Goal: Task Accomplishment & Management: Manage account settings

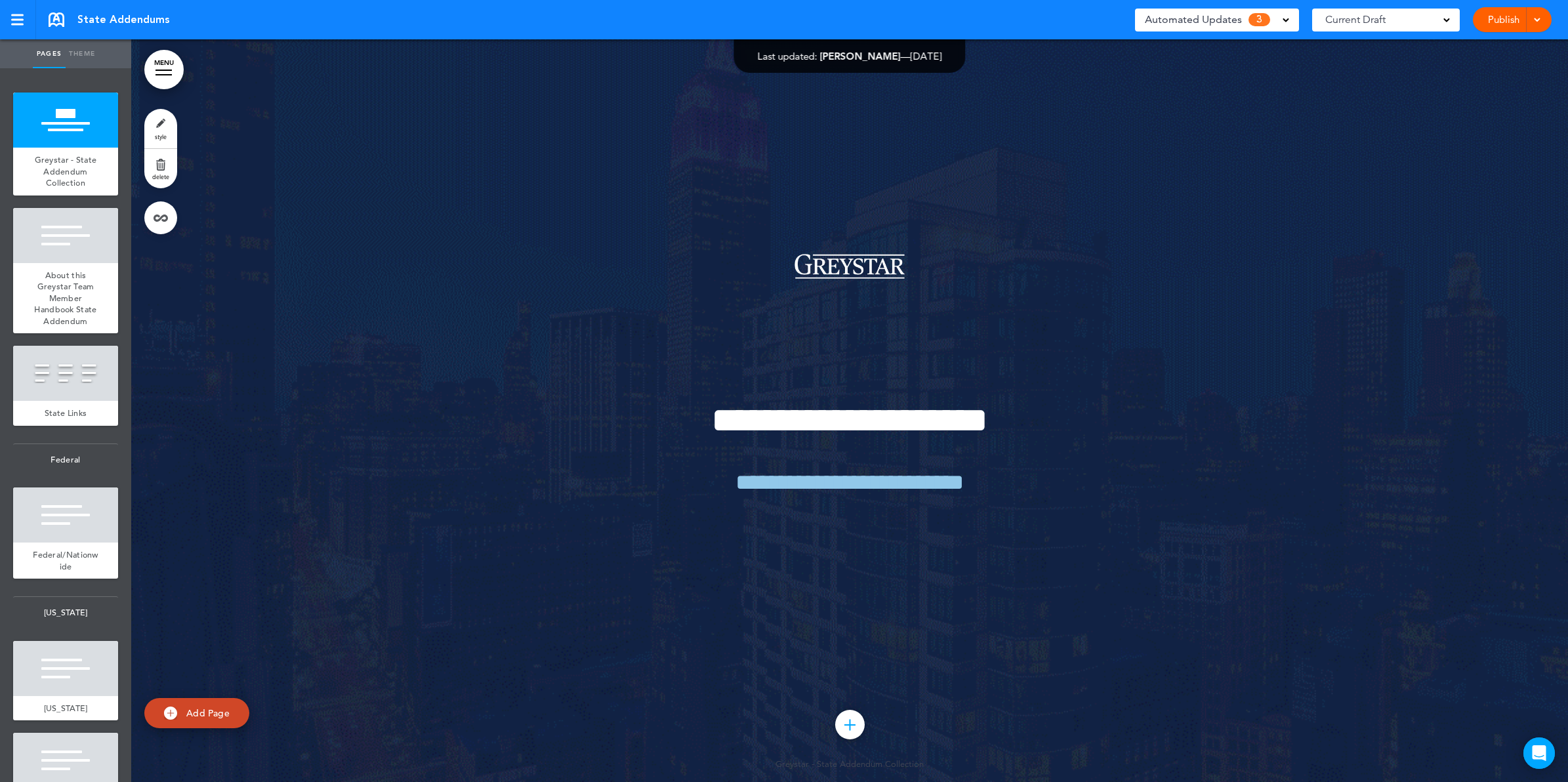
click at [1286, 11] on div "Automated Updates 3" at bounding box center [1216, 20] width 144 height 19
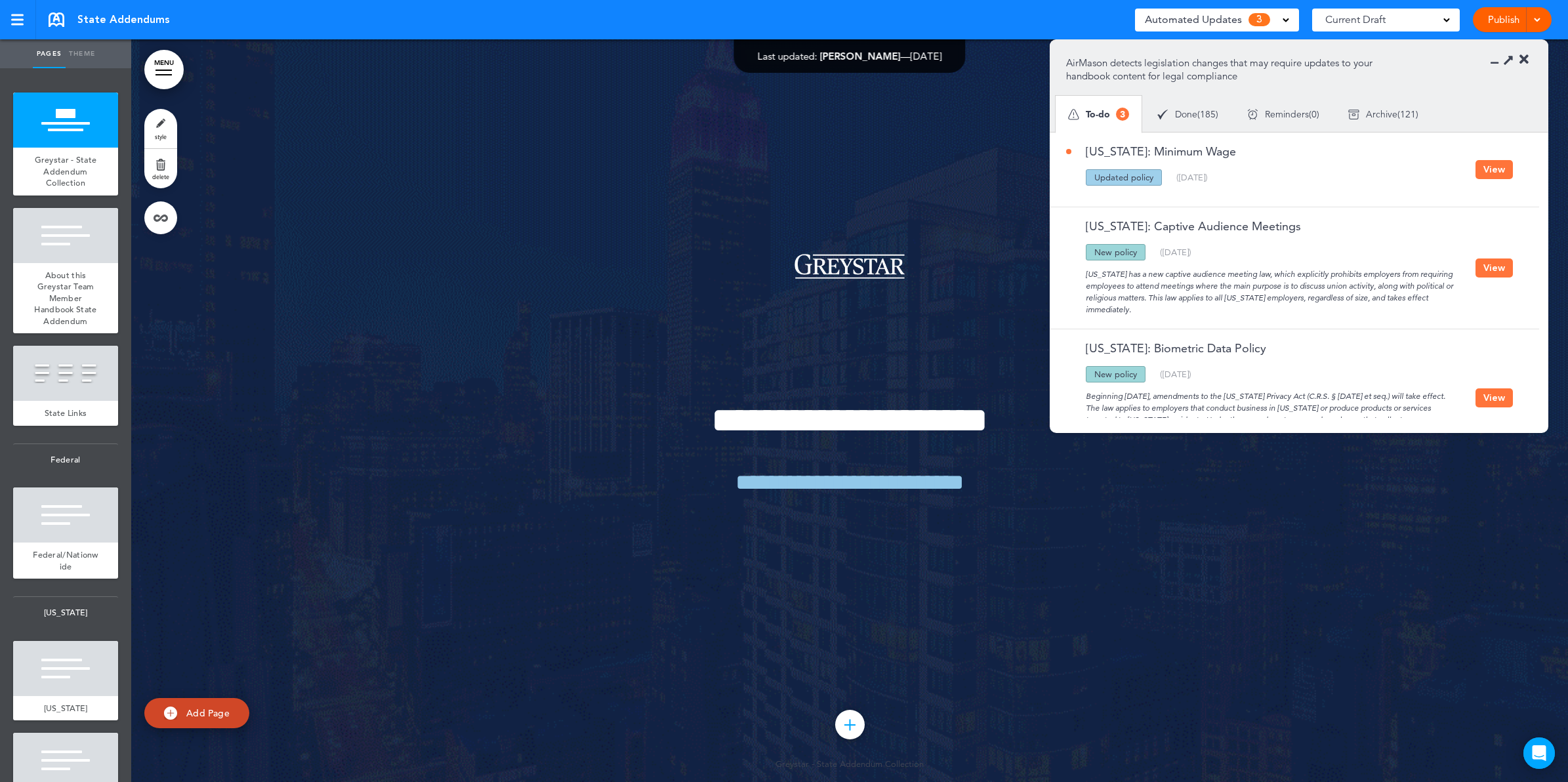
click at [1490, 166] on button "View" at bounding box center [1494, 169] width 38 height 19
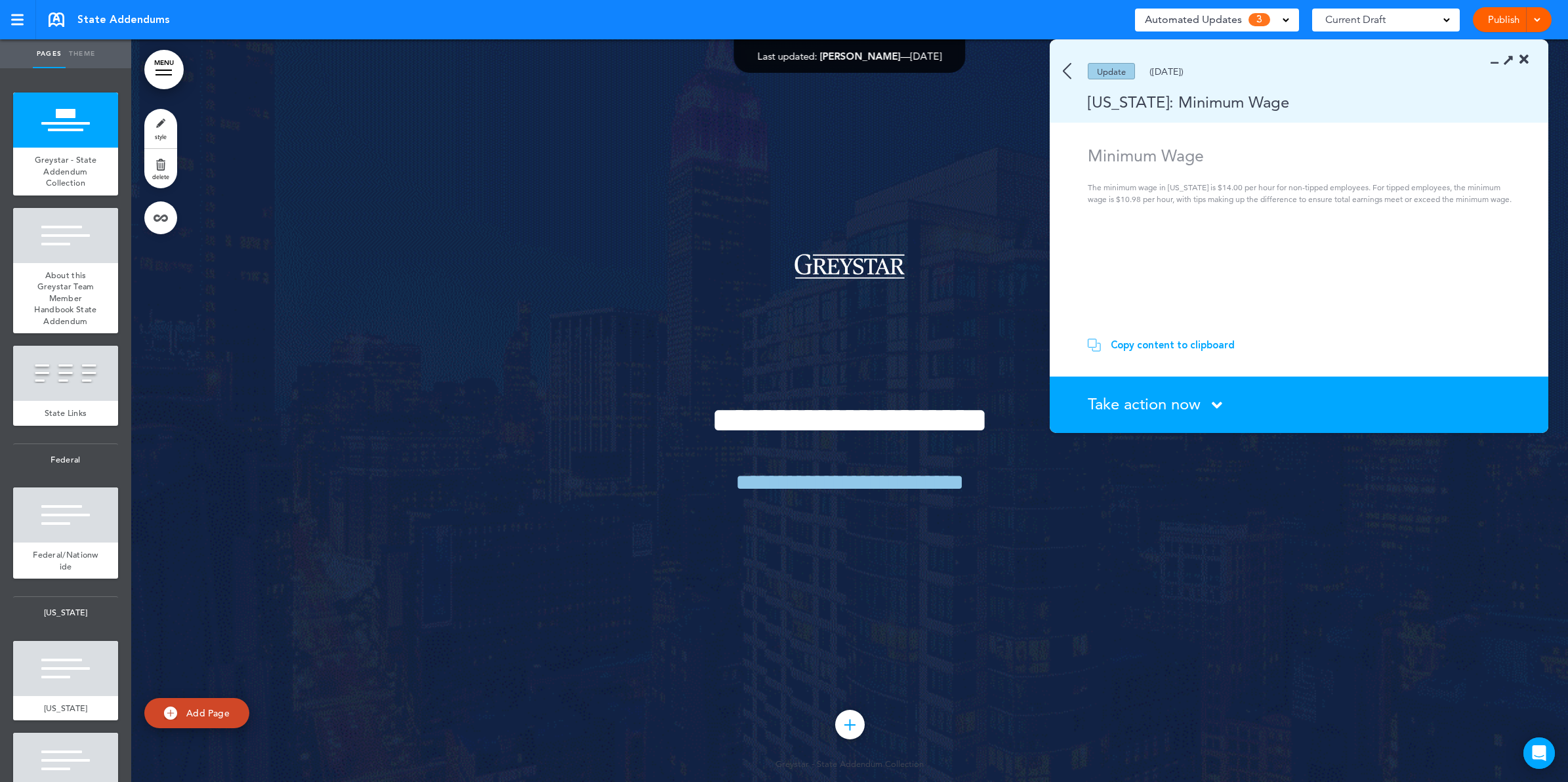
click at [1201, 402] on span "Take action now" at bounding box center [1144, 403] width 113 height 19
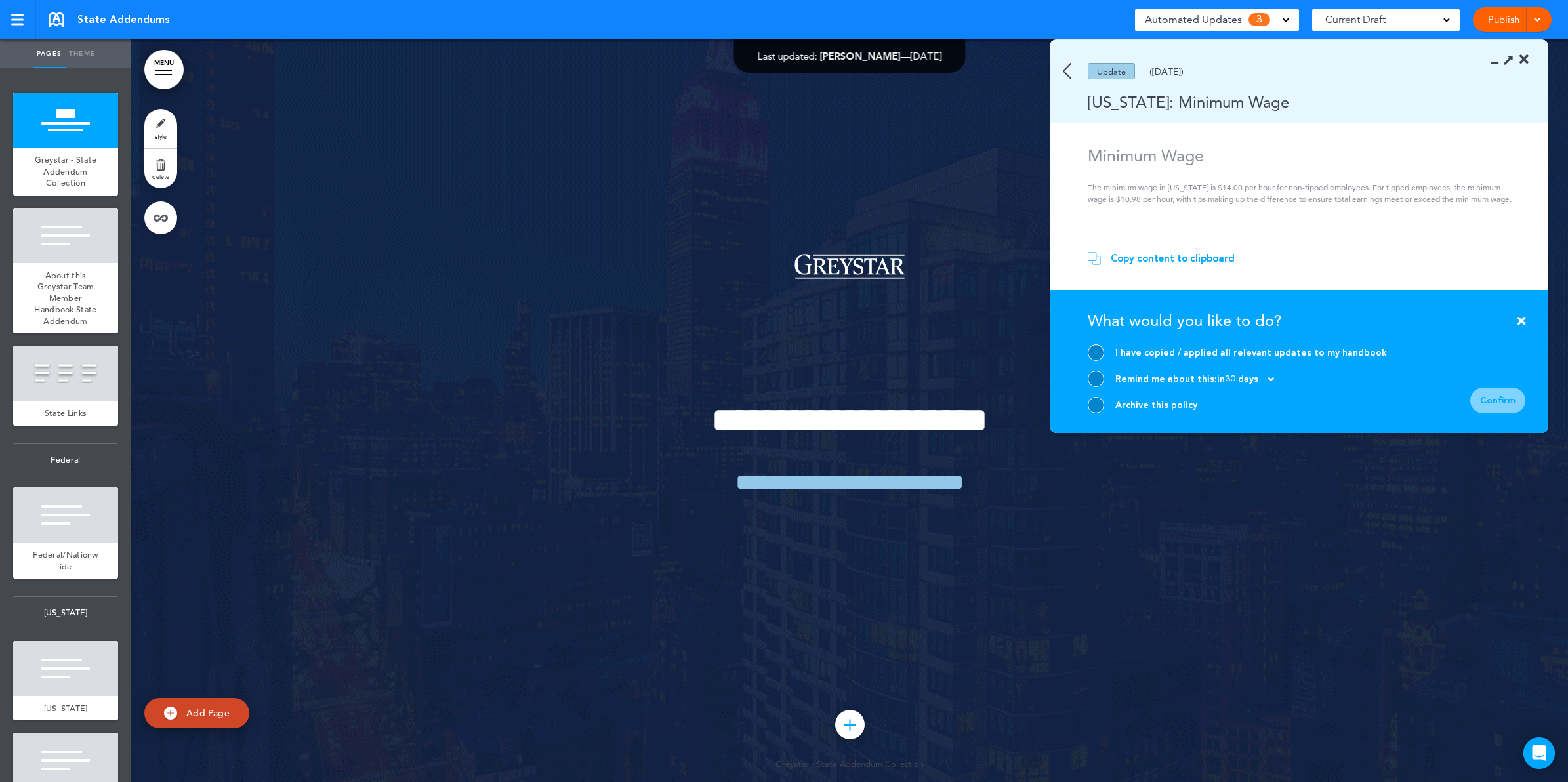
click at [1095, 407] on div at bounding box center [1096, 405] width 16 height 16
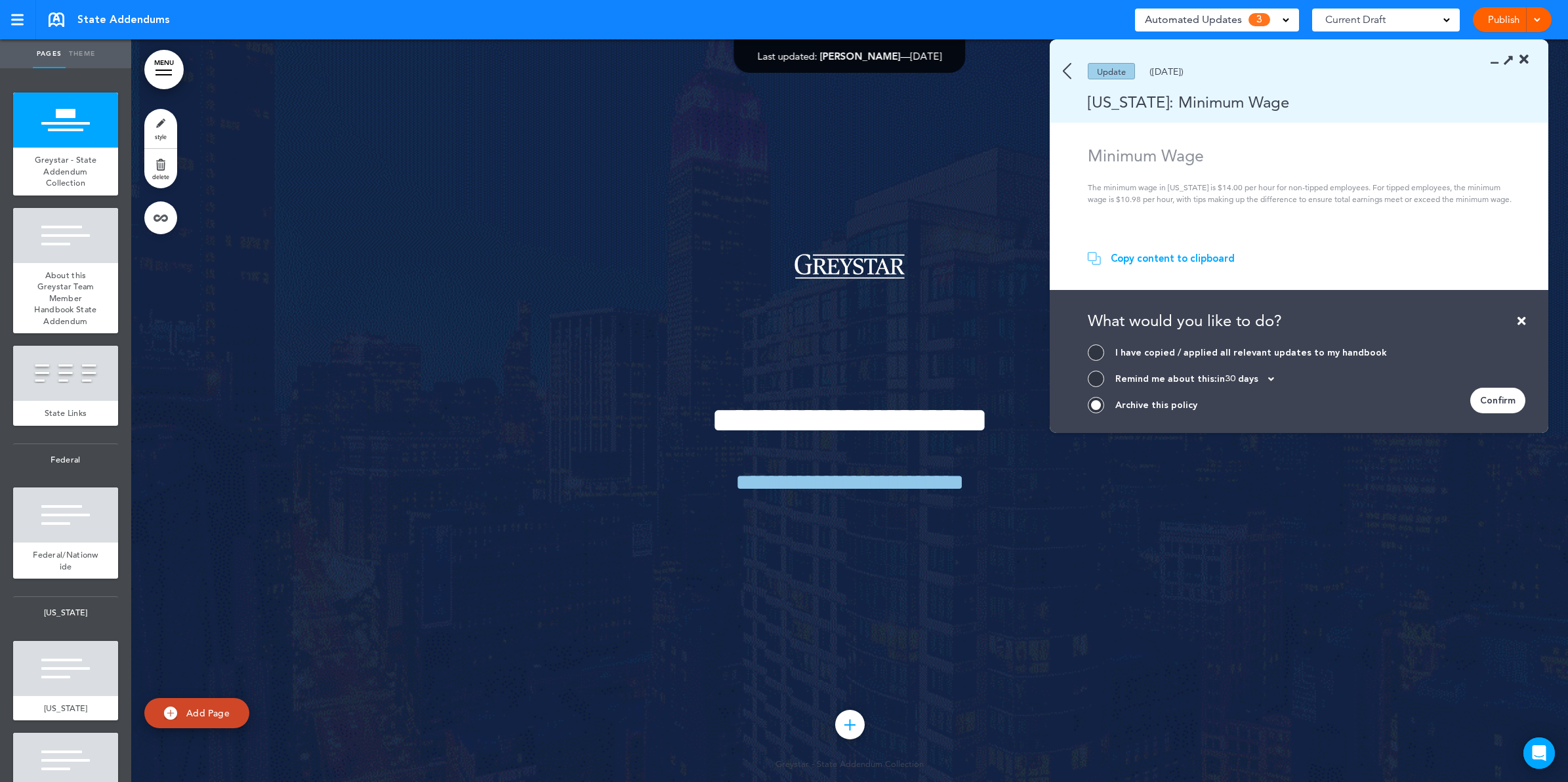
click at [1494, 402] on div "Confirm" at bounding box center [1498, 400] width 56 height 25
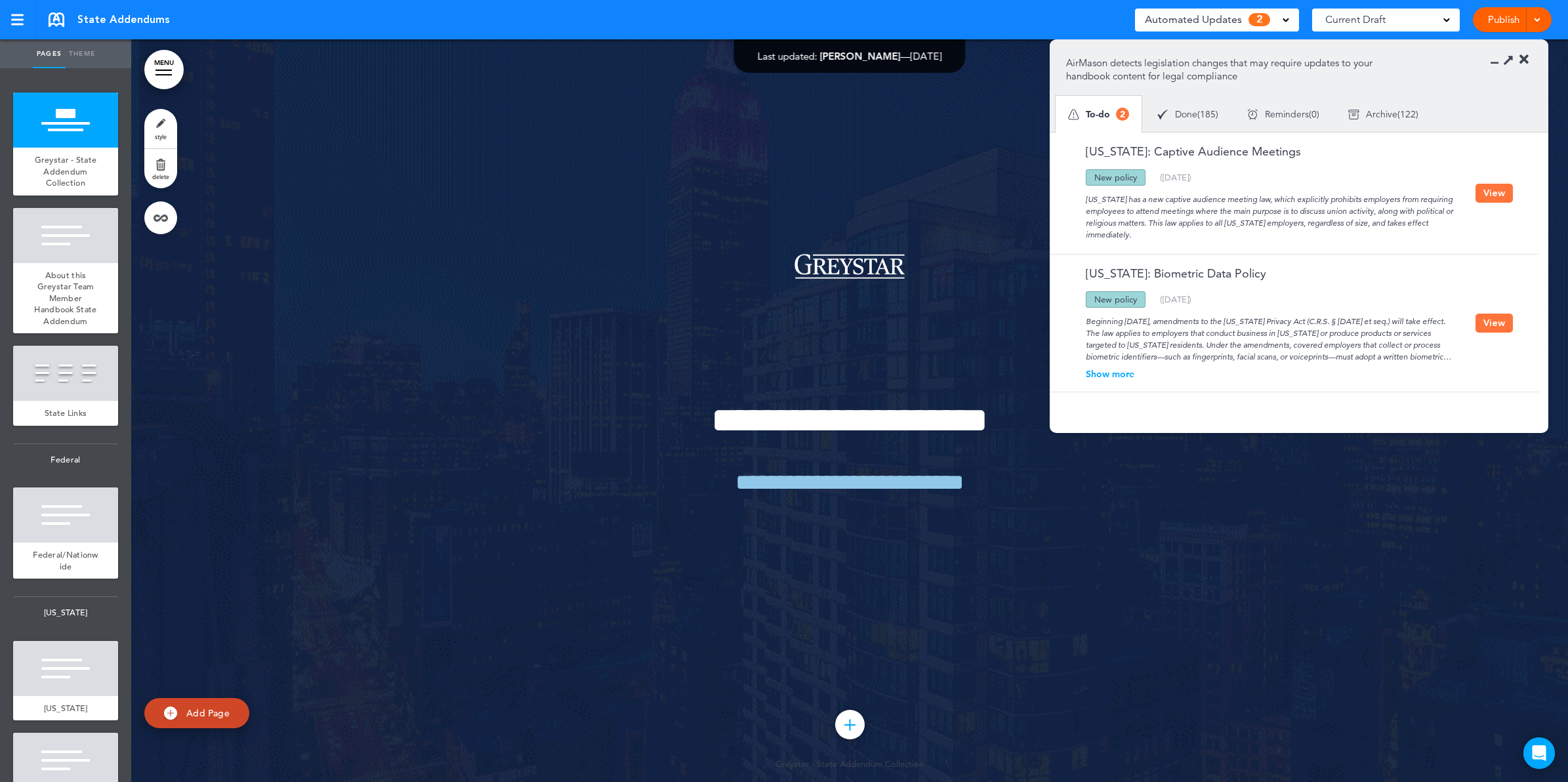
click at [1402, 115] on div "Archive ( 122 )" at bounding box center [1383, 114] width 99 height 35
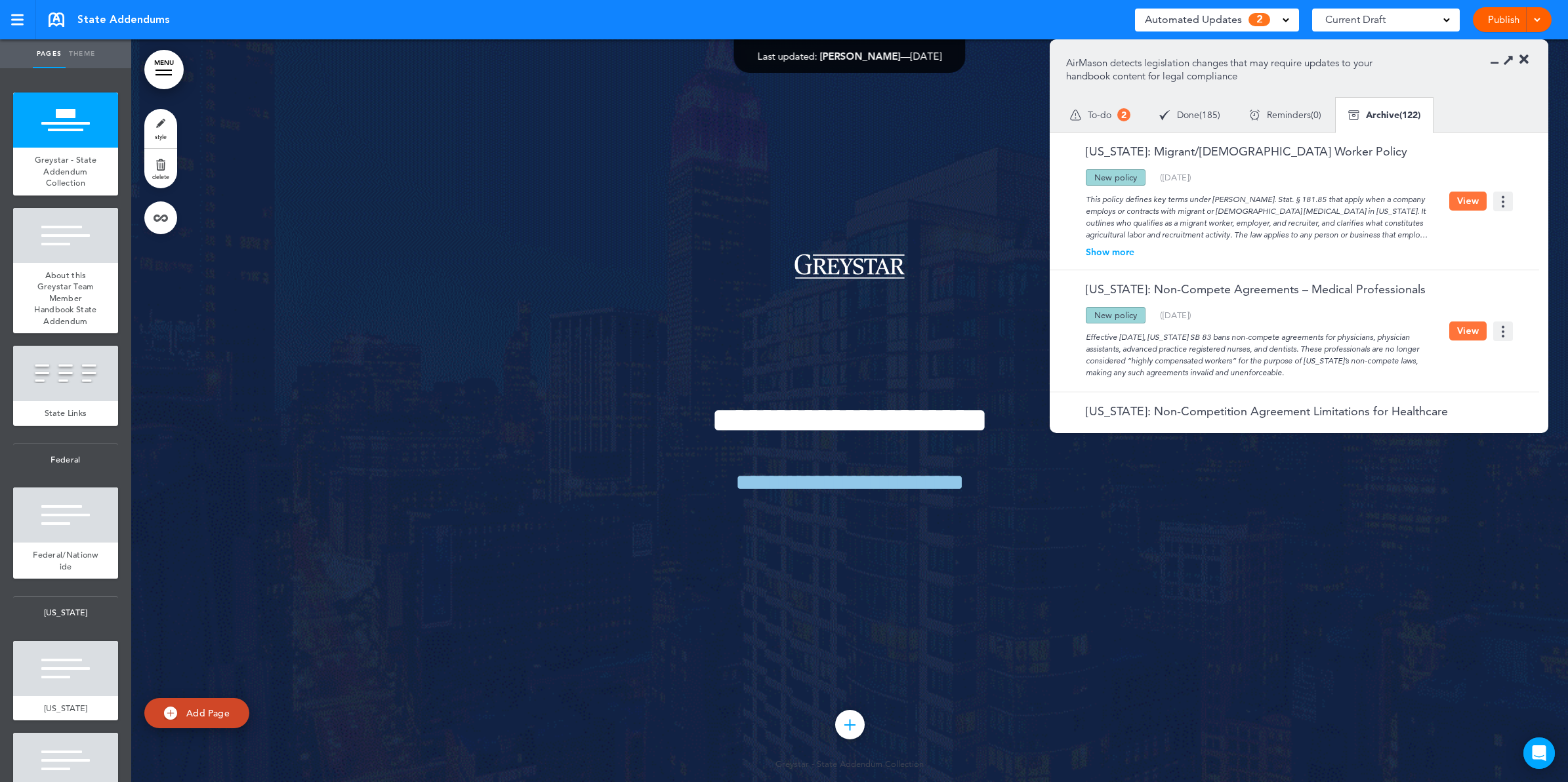
click at [1127, 112] on span "2" at bounding box center [1124, 115] width 13 height 13
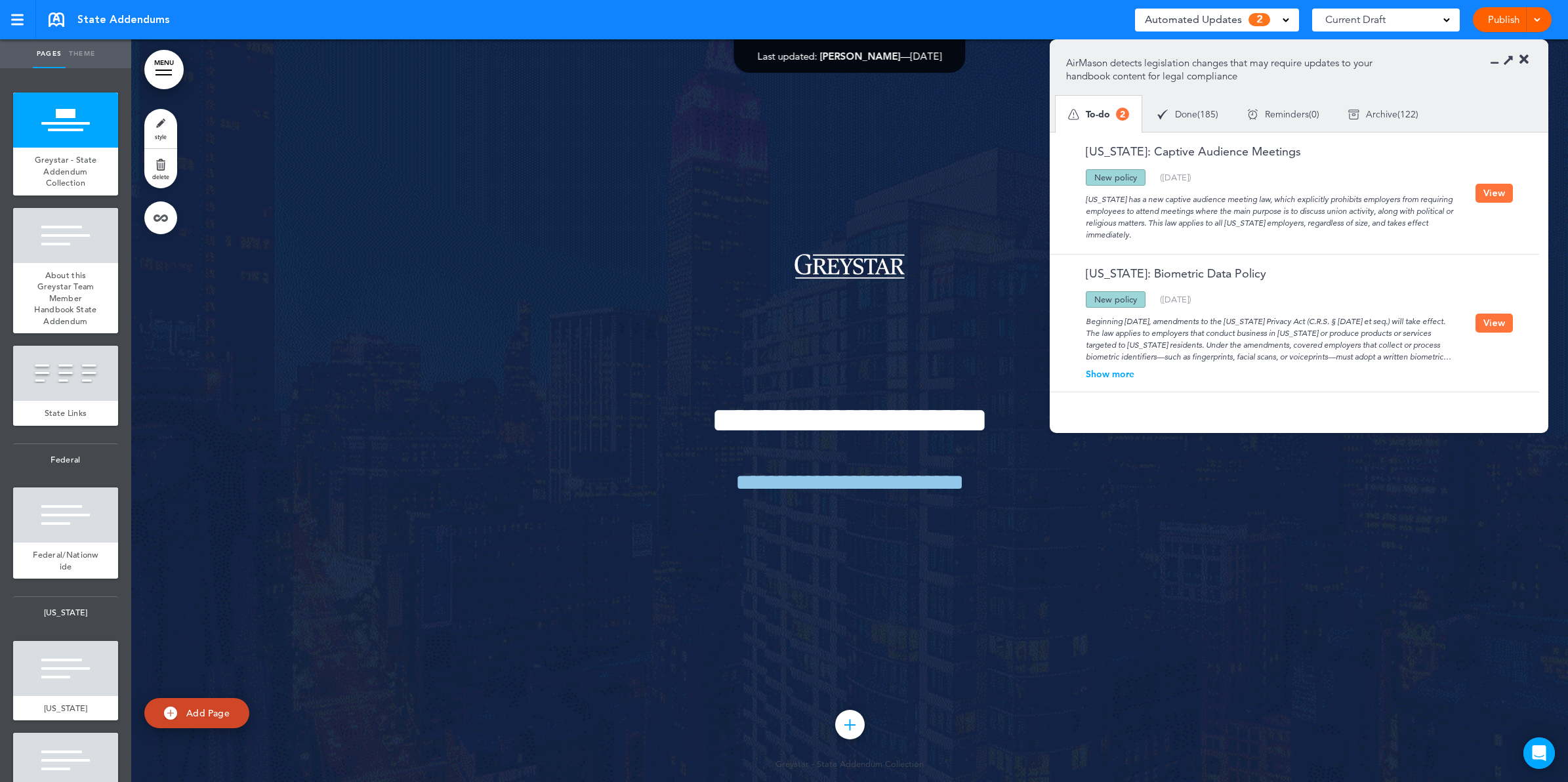
click at [1523, 60] on icon at bounding box center [1523, 60] width 9 height 13
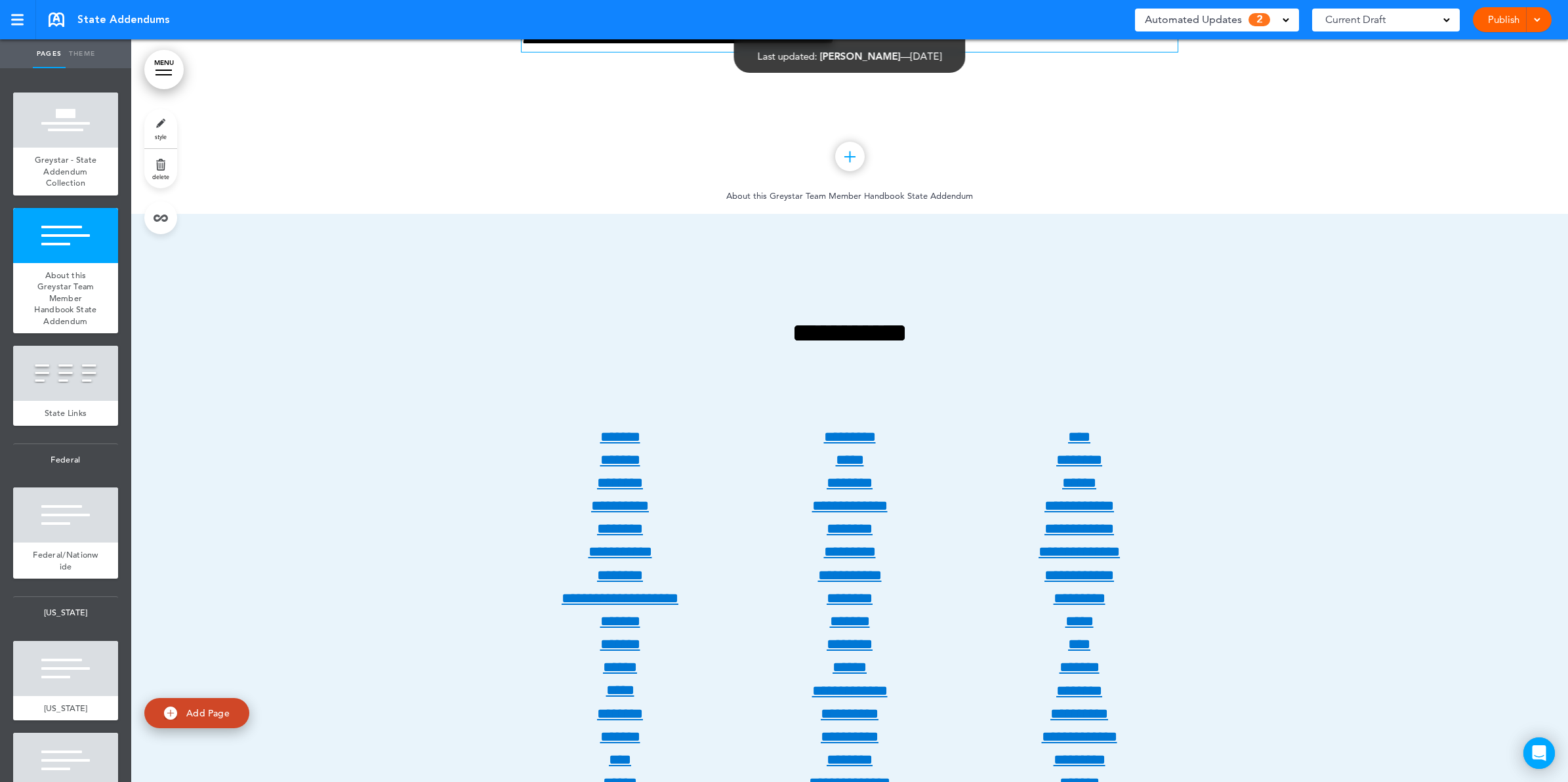
scroll to position [1312, 0]
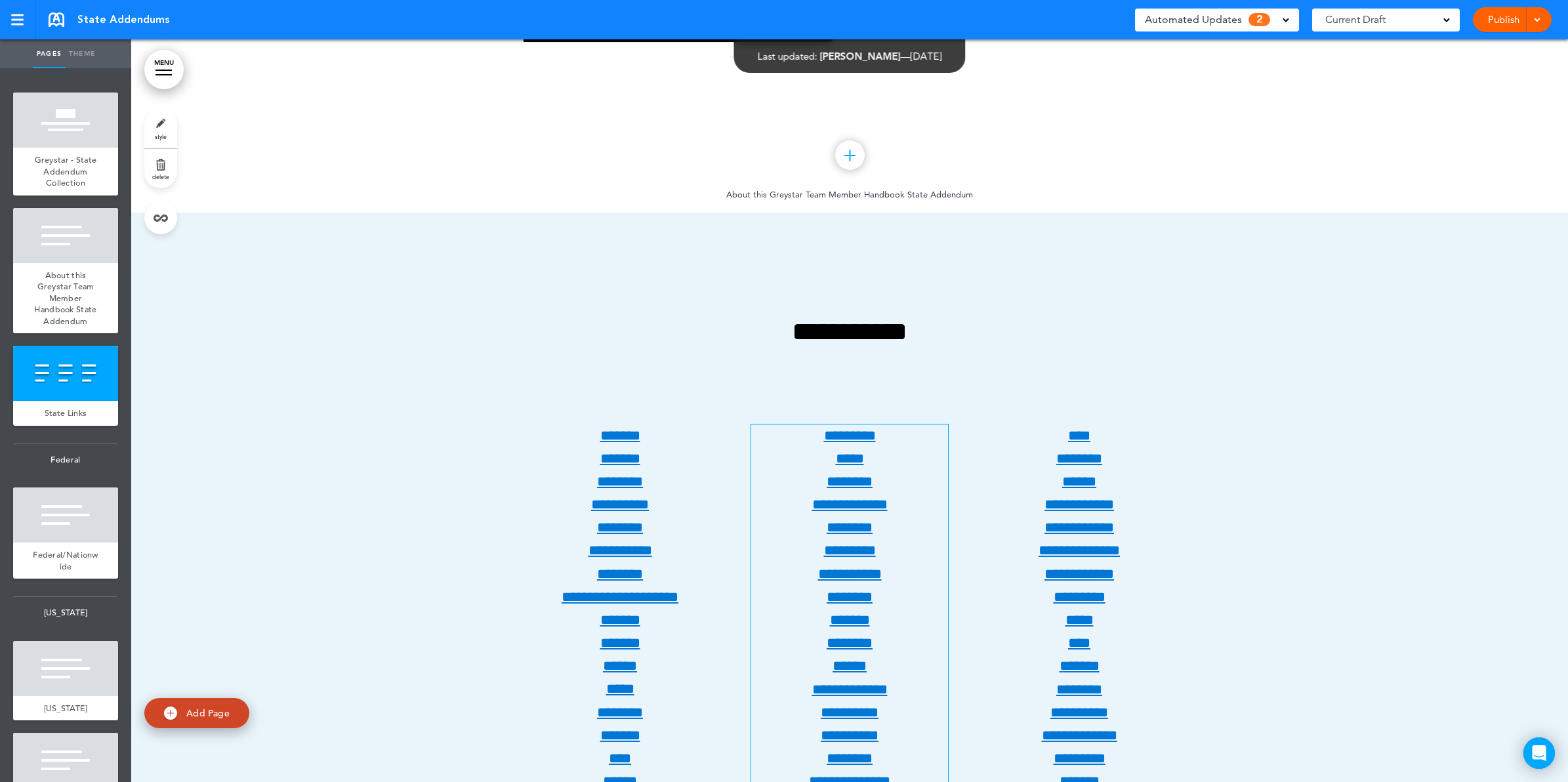
click at [834, 506] on link "**********" at bounding box center [850, 504] width 75 height 15
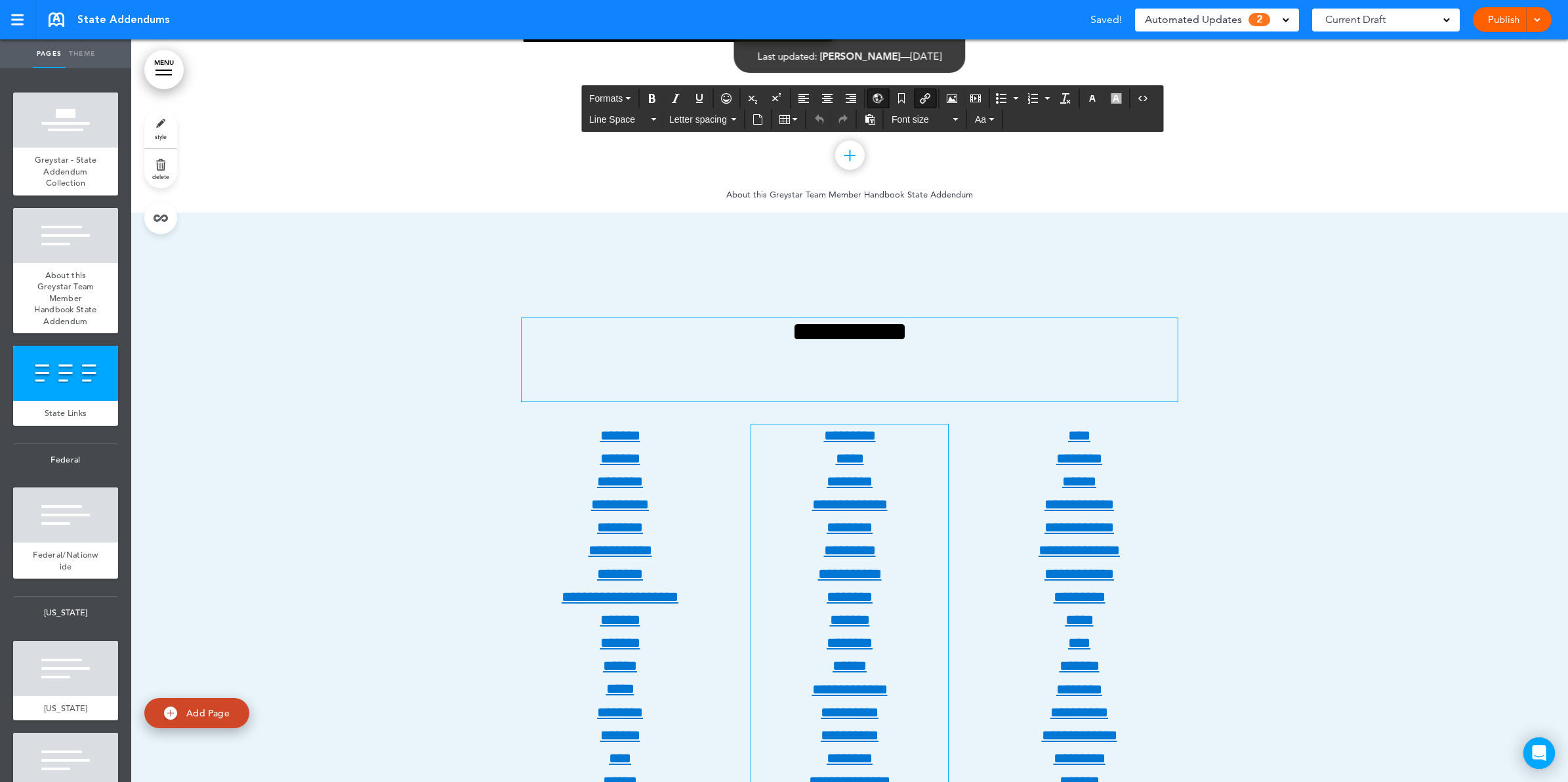
scroll to position [198864, 0]
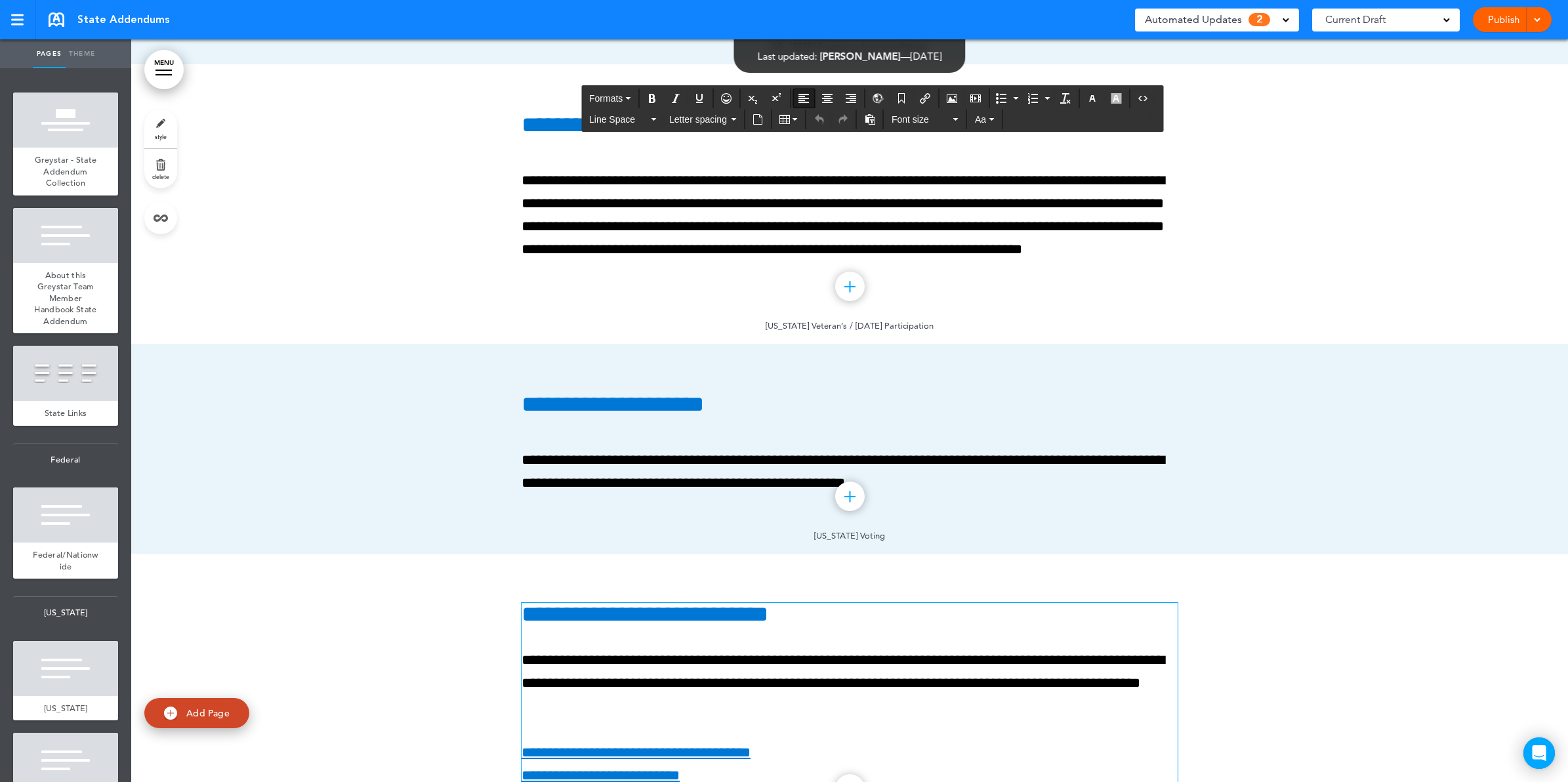
scroll to position [209771, 0]
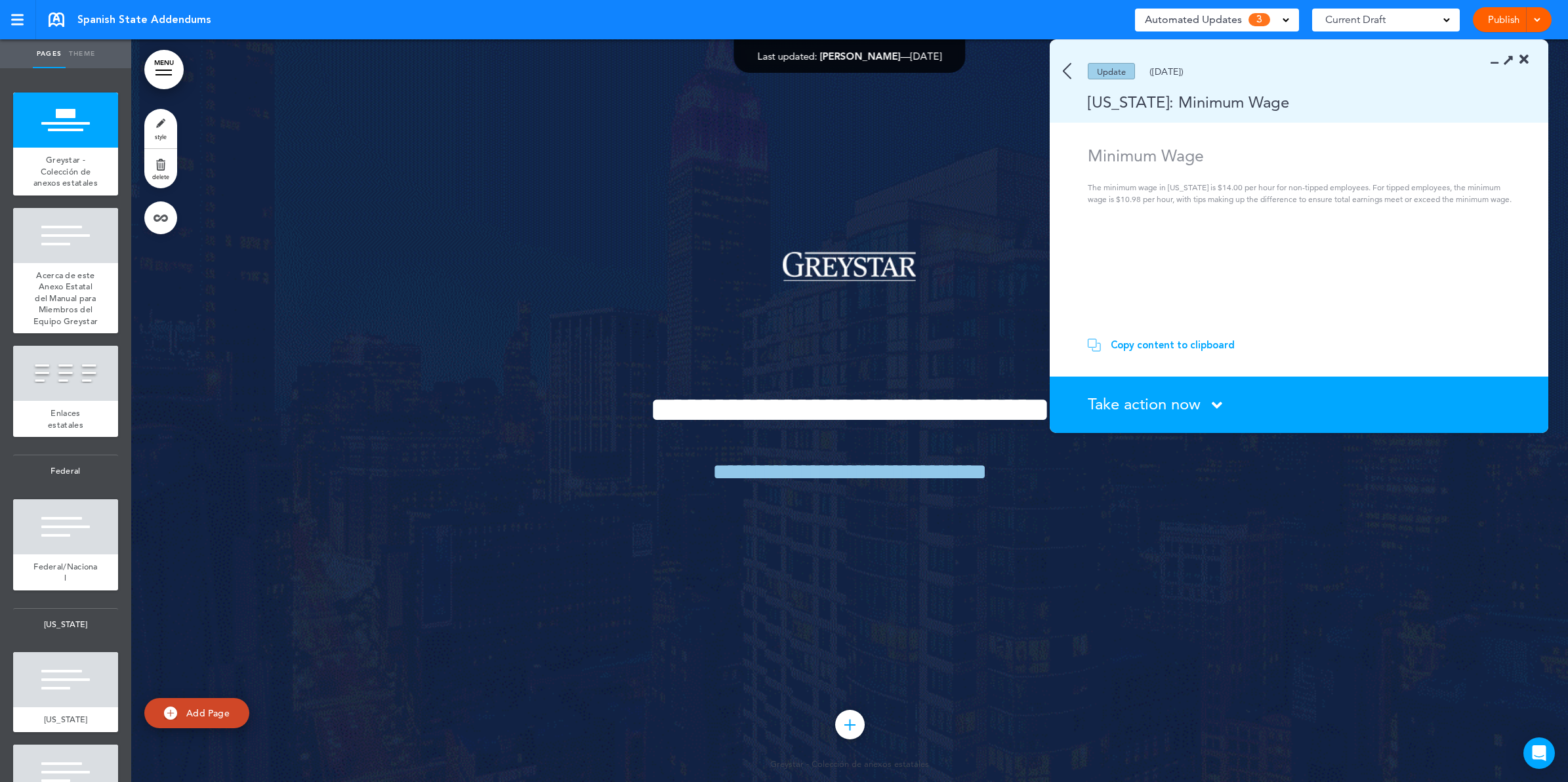
click at [1186, 405] on span "Take action now" at bounding box center [1144, 403] width 113 height 19
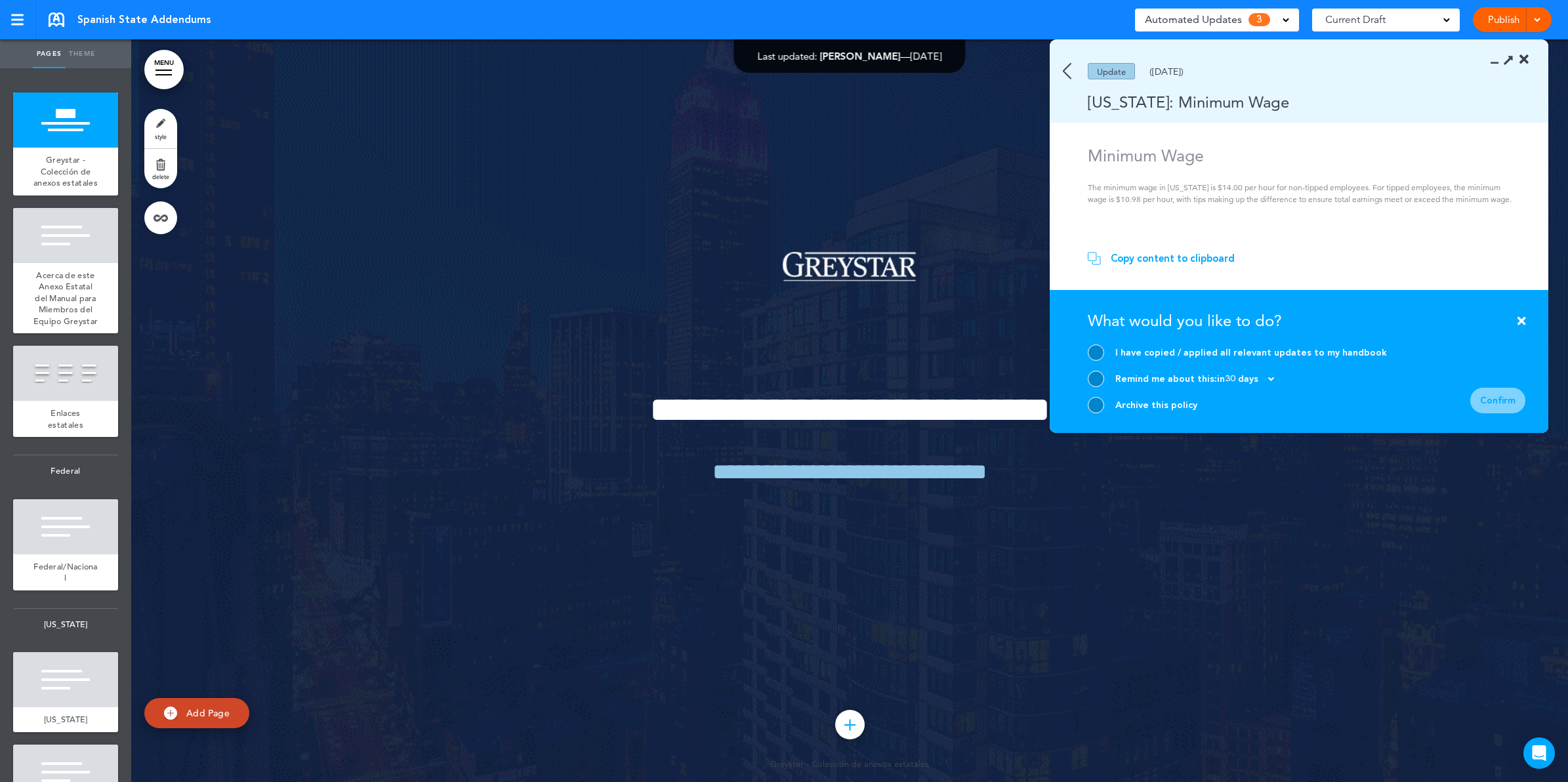
click at [1094, 405] on div at bounding box center [1096, 405] width 16 height 16
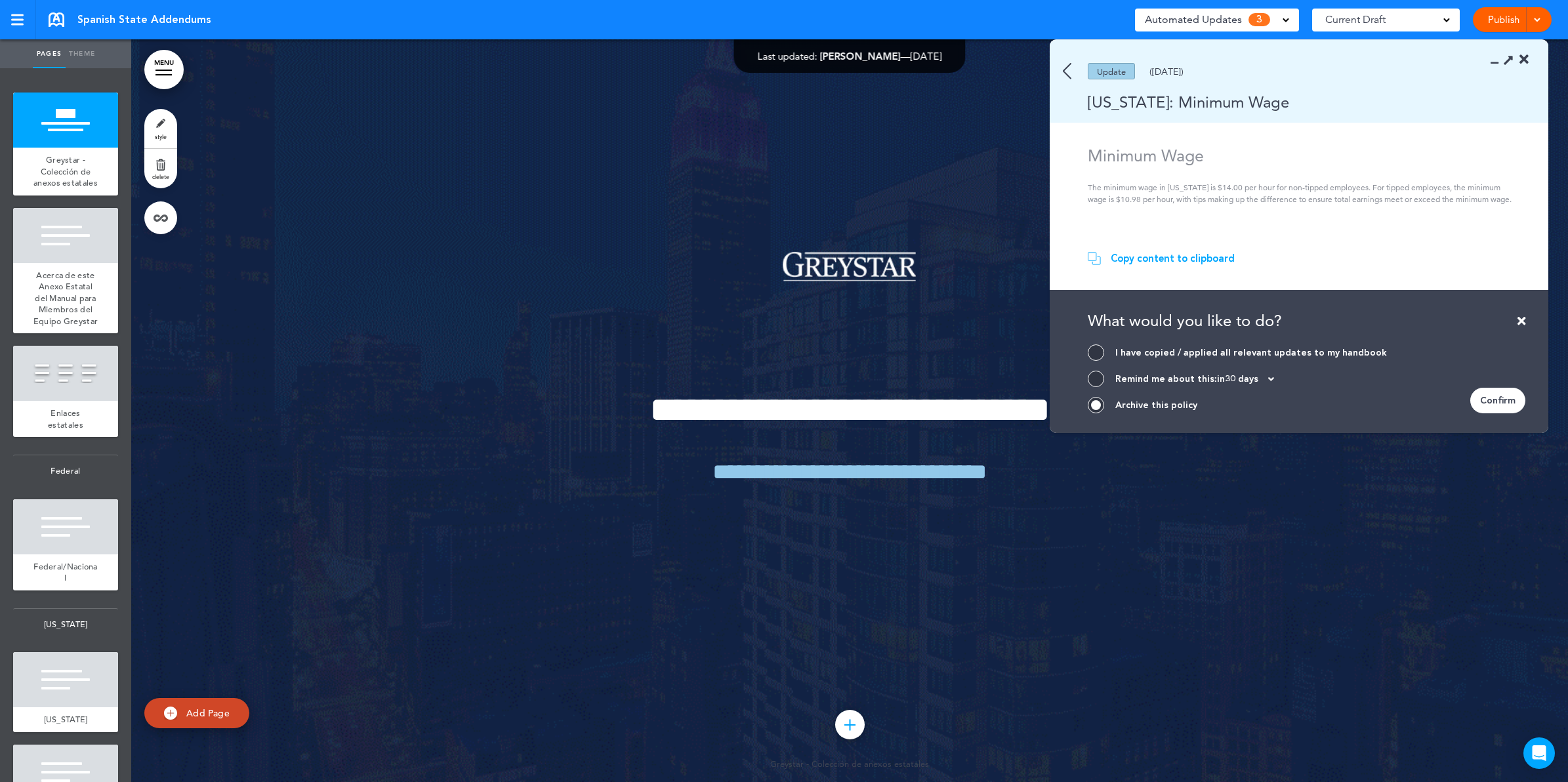
click at [1494, 398] on div "Confirm" at bounding box center [1498, 400] width 56 height 25
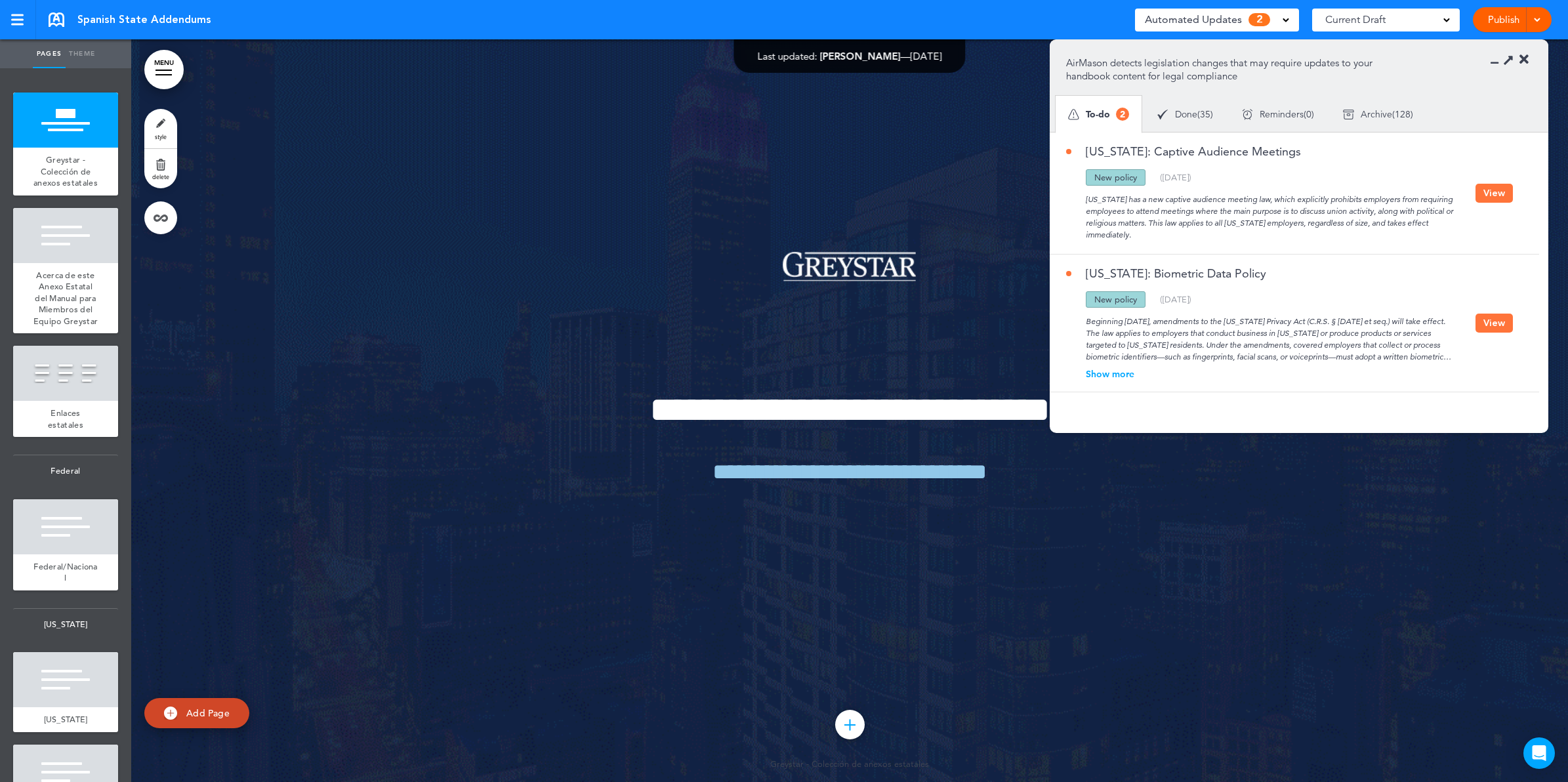
click at [1524, 59] on icon at bounding box center [1523, 60] width 9 height 13
